Goal: Register for event/course: Sign up to attend an event or enroll in a course

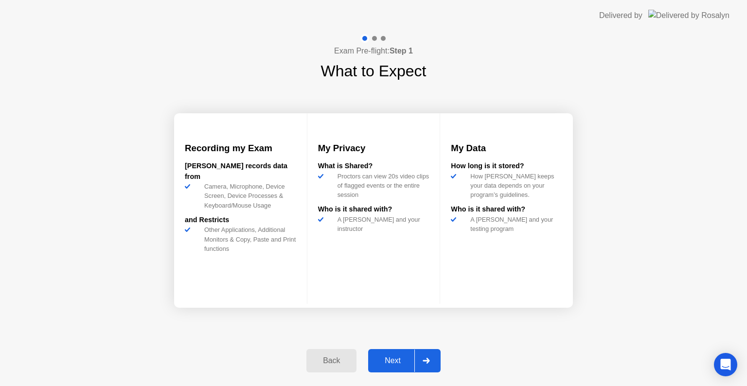
click at [393, 363] on div "Next" at bounding box center [392, 361] width 43 height 9
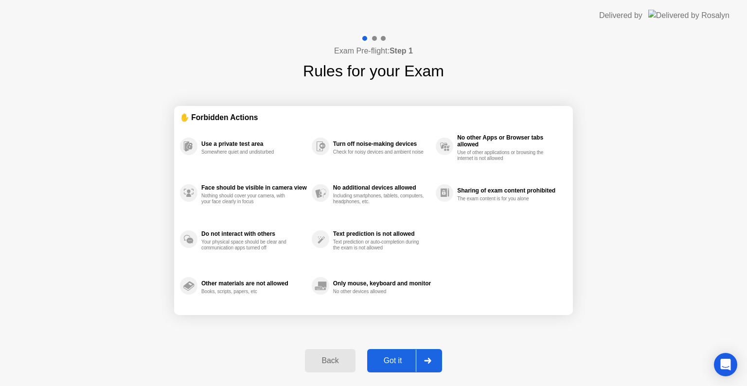
click at [393, 363] on div "Got it" at bounding box center [393, 361] width 46 height 9
select select "Available cameras"
select select "Available speakers"
select select "Available microphones"
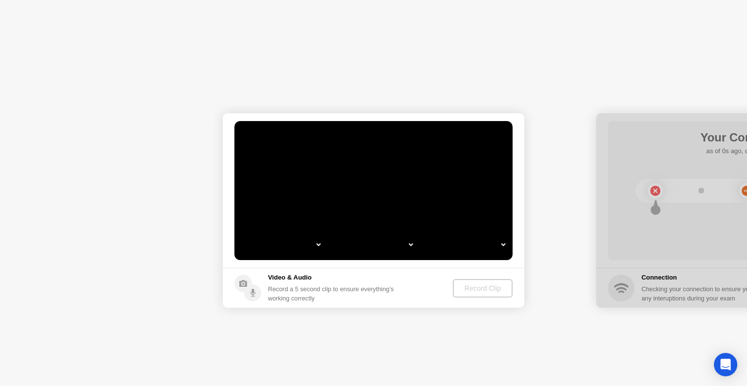
select select "*"
select select "**********"
select select "*******"
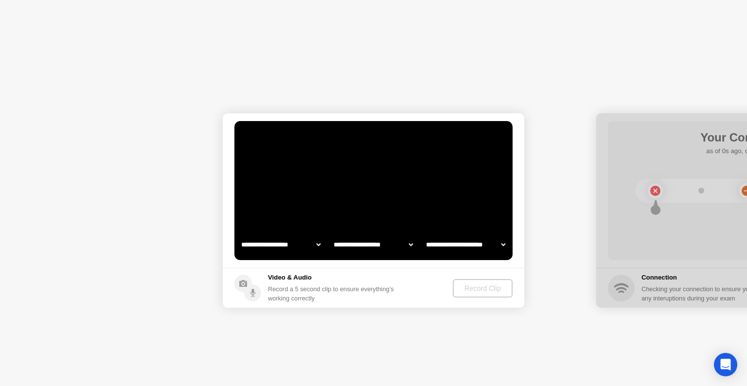
select select "*******"
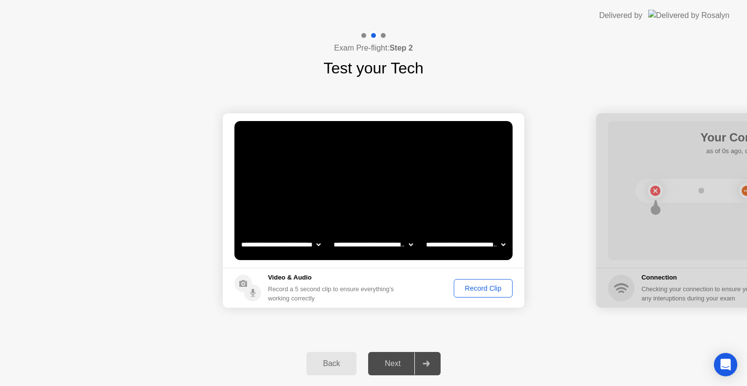
click at [480, 291] on div "Record Clip" at bounding box center [483, 289] width 52 height 8
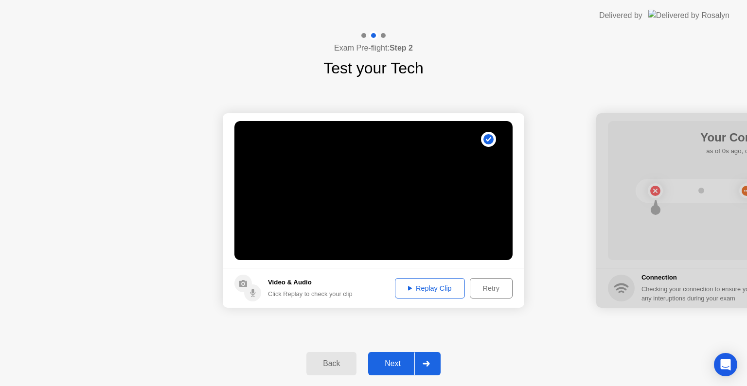
click at [397, 368] on div "Next" at bounding box center [392, 364] width 43 height 9
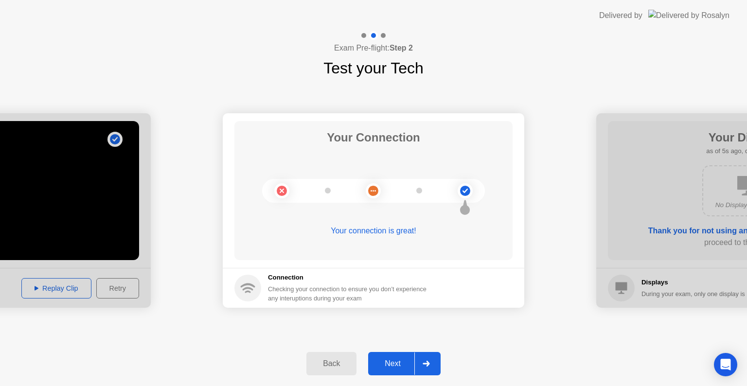
click at [399, 363] on div "Next" at bounding box center [392, 364] width 43 height 9
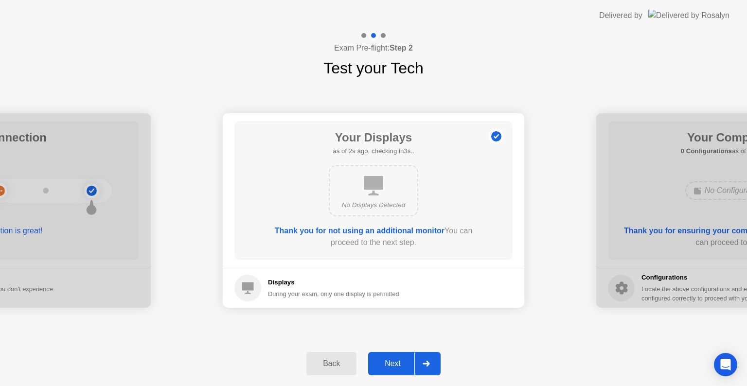
click at [393, 363] on div "Next" at bounding box center [392, 364] width 43 height 9
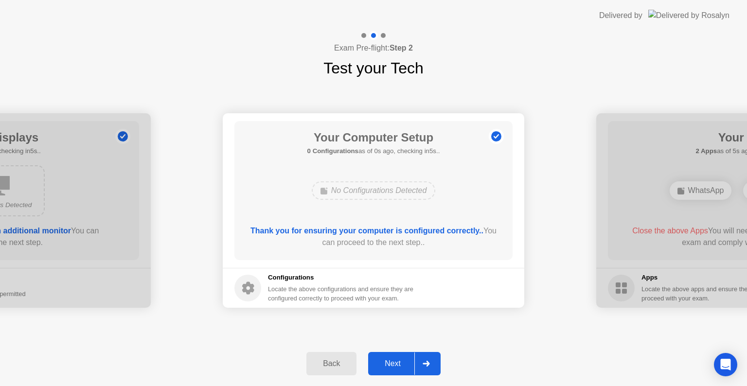
click at [398, 363] on div "Next" at bounding box center [392, 364] width 43 height 9
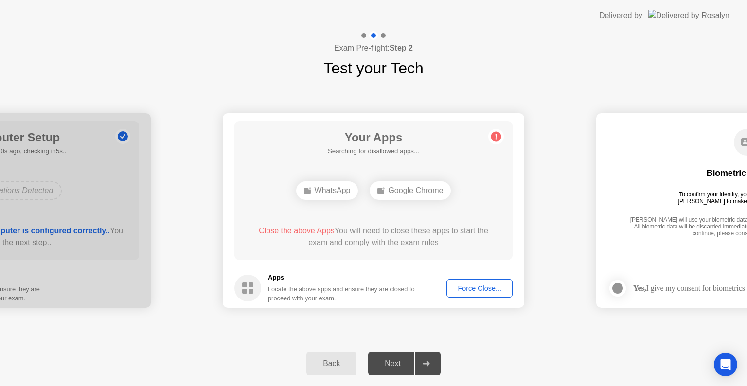
click at [466, 289] on div "Force Close..." at bounding box center [479, 289] width 59 height 8
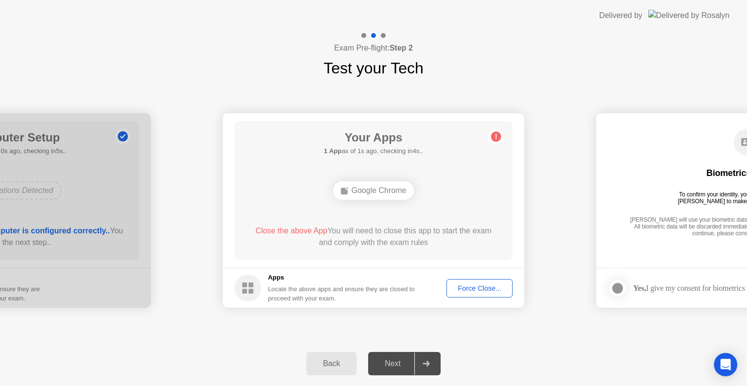
click at [487, 291] on div "Force Close..." at bounding box center [479, 289] width 59 height 8
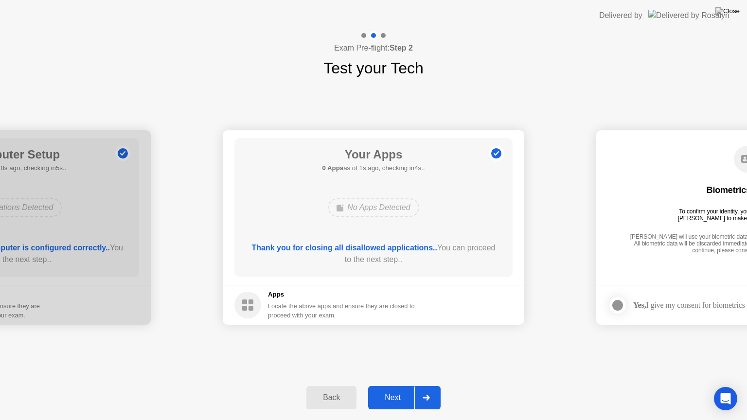
click at [398, 386] on div "Next" at bounding box center [392, 398] width 43 height 9
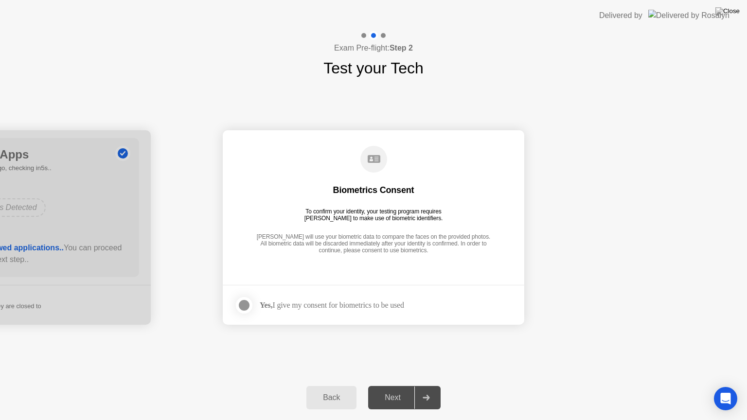
click at [245, 301] on div at bounding box center [244, 306] width 12 height 12
click at [403, 386] on button "Next" at bounding box center [404, 397] width 72 height 23
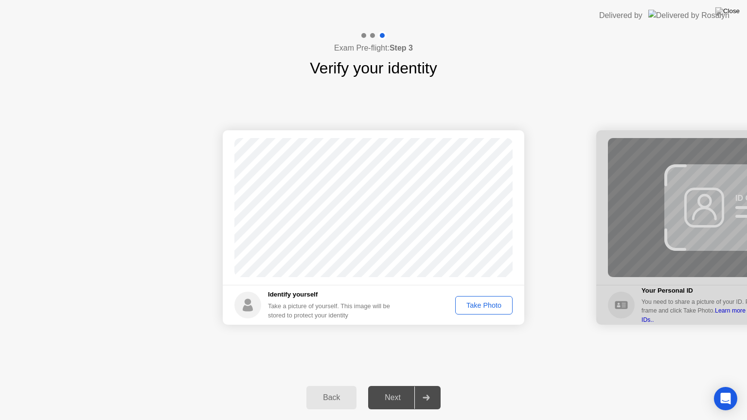
click at [492, 306] on div "Take Photo" at bounding box center [484, 306] width 51 height 8
click at [395, 386] on div "Next" at bounding box center [392, 398] width 43 height 9
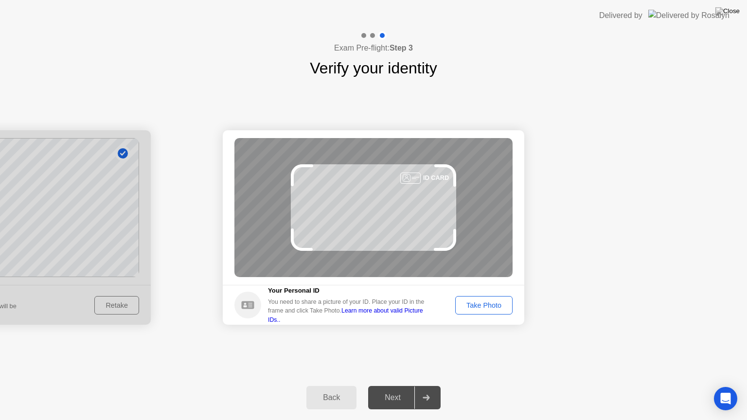
click at [490, 308] on div "Take Photo" at bounding box center [484, 306] width 51 height 8
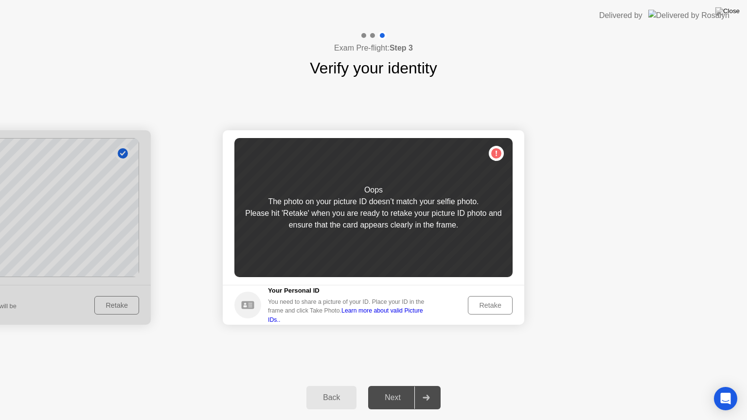
click at [490, 308] on div "Retake" at bounding box center [490, 306] width 38 height 8
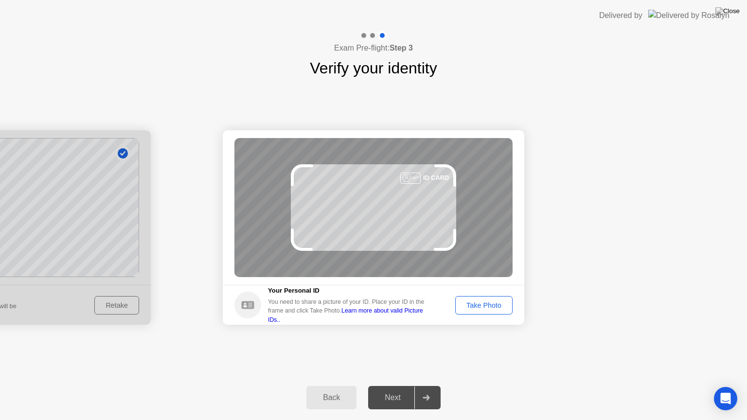
click at [490, 308] on div "Take Photo" at bounding box center [484, 306] width 51 height 8
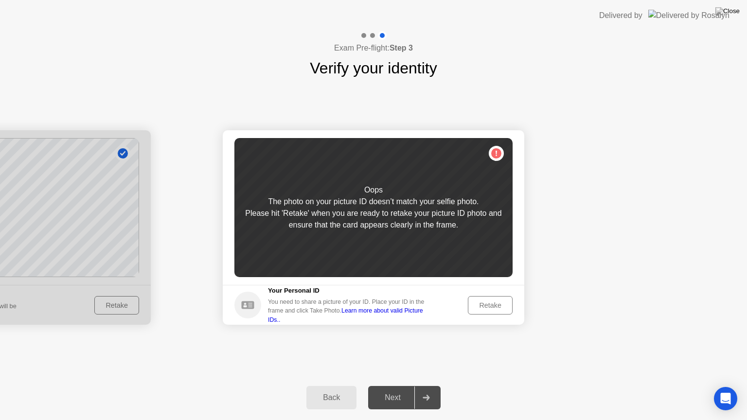
click at [490, 308] on div "Retake" at bounding box center [490, 306] width 38 height 8
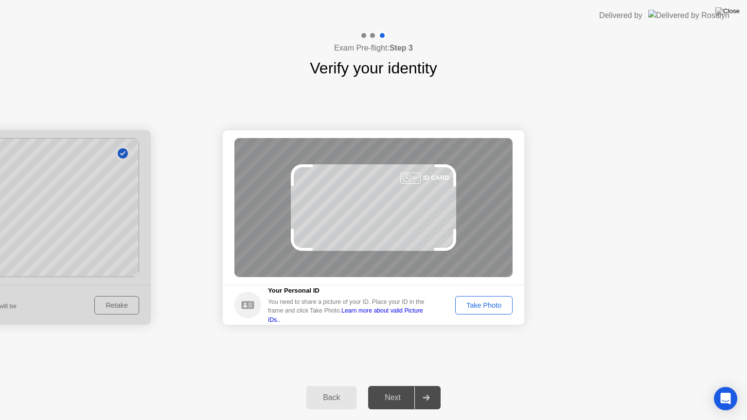
click at [490, 308] on div "Take Photo" at bounding box center [484, 306] width 51 height 8
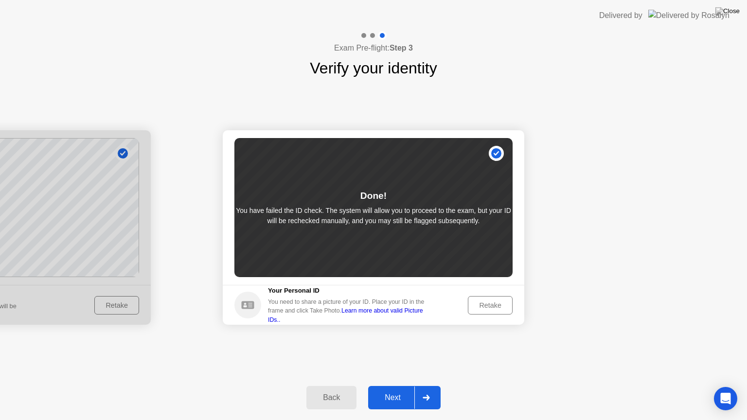
click at [390, 386] on div "Next" at bounding box center [392, 398] width 43 height 9
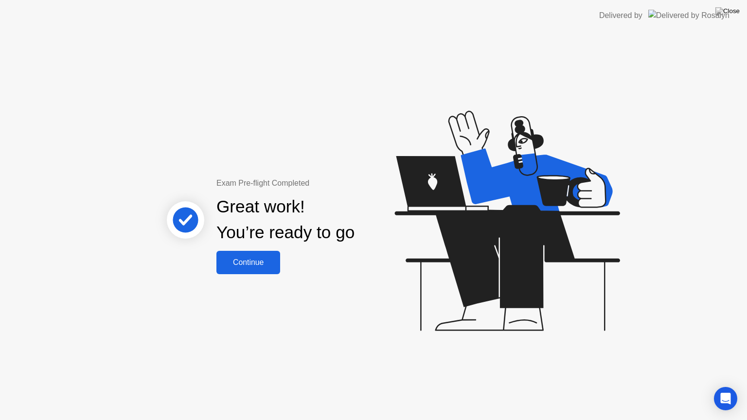
click at [250, 262] on div "Continue" at bounding box center [248, 262] width 58 height 9
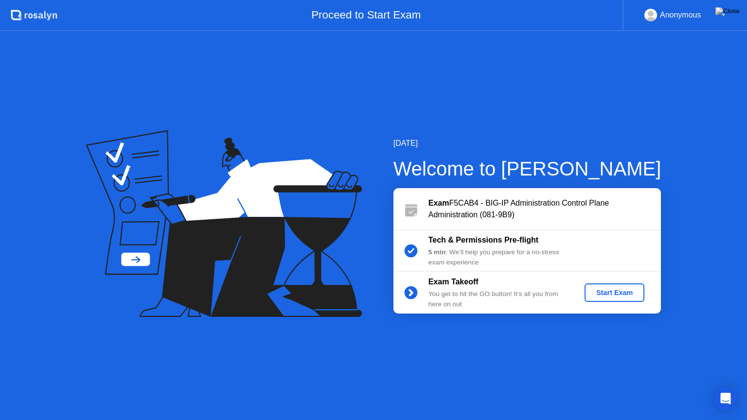
click at [607, 290] on div "Start Exam" at bounding box center [615, 293] width 52 height 8
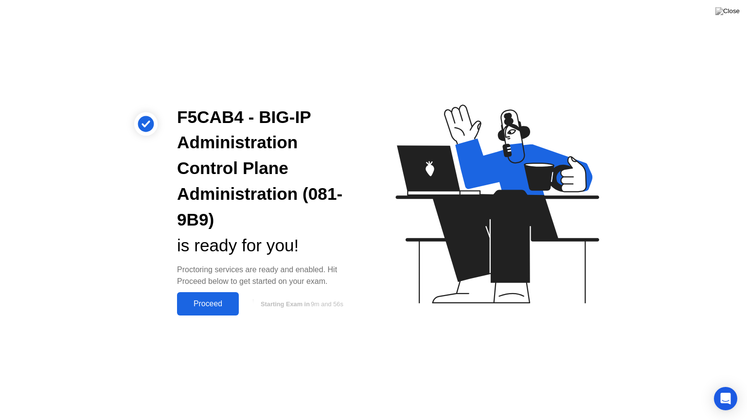
click at [221, 308] on div "Proceed" at bounding box center [208, 304] width 56 height 9
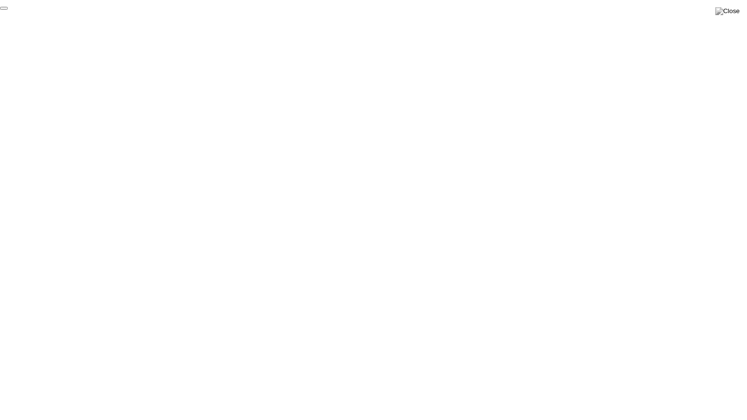
click div "End Proctoring Session"
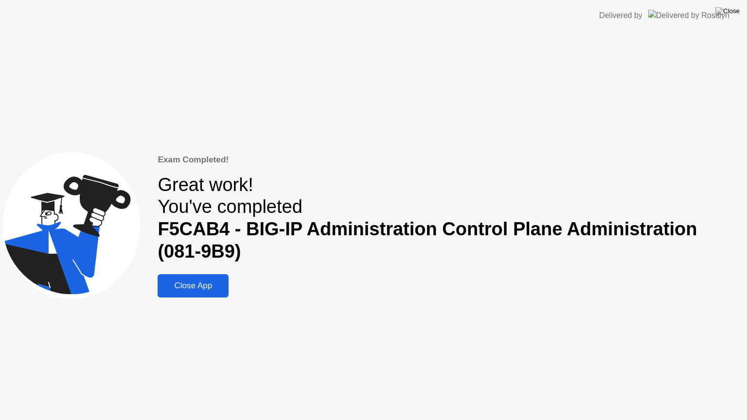
click at [209, 282] on div "Close App" at bounding box center [193, 286] width 65 height 10
